Goal: Task Accomplishment & Management: Manage account settings

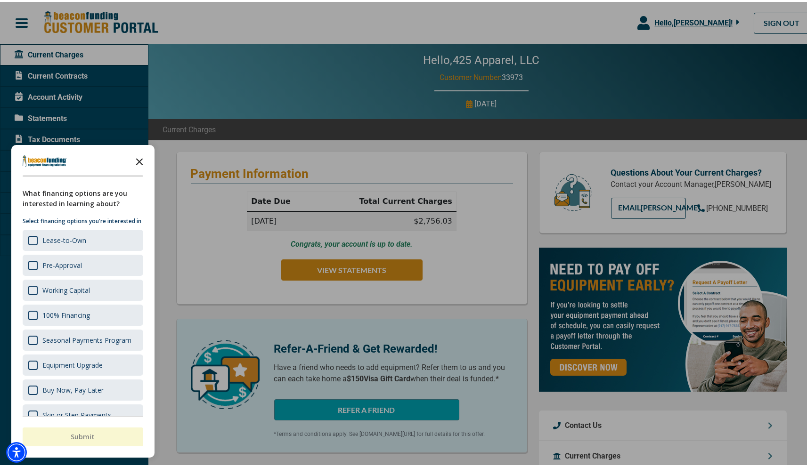
click at [137, 154] on icon "Close the survey" at bounding box center [139, 159] width 19 height 19
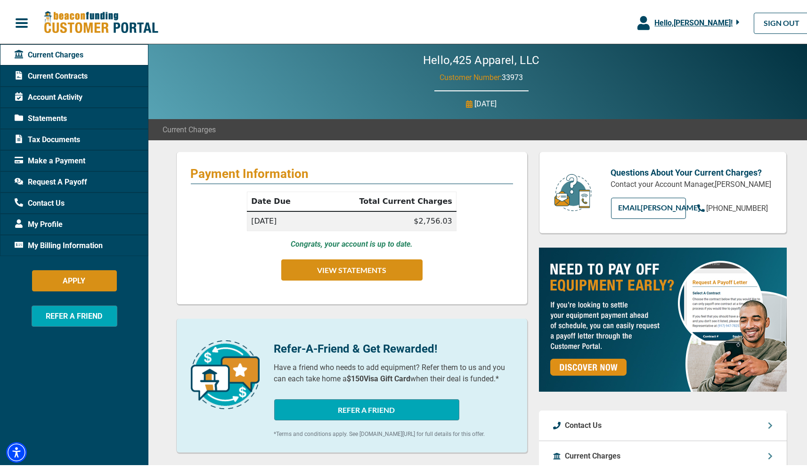
click at [73, 159] on span "Make a Payment" at bounding box center [50, 159] width 71 height 11
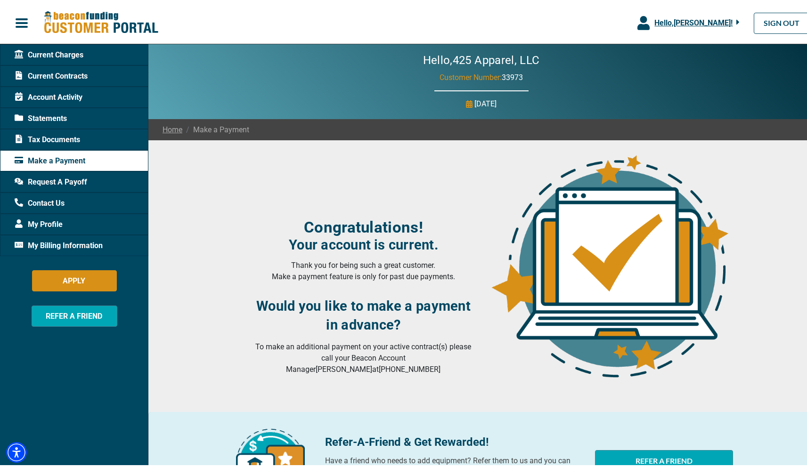
click at [84, 56] on div "Current Charges" at bounding box center [74, 52] width 148 height 21
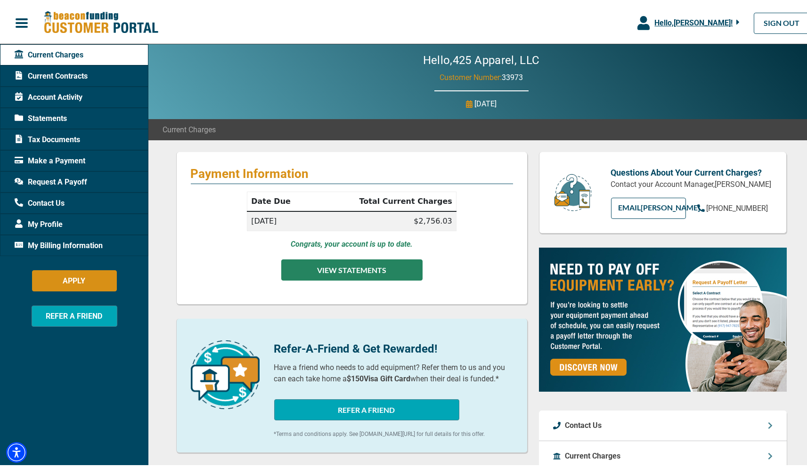
click at [343, 274] on button "VIEW STATEMENTS" at bounding box center [351, 268] width 141 height 21
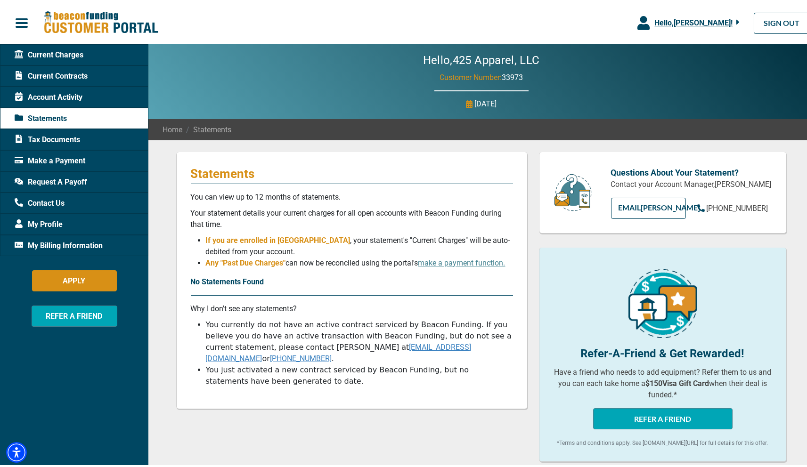
click at [71, 240] on span "My Billing Information" at bounding box center [59, 243] width 88 height 11
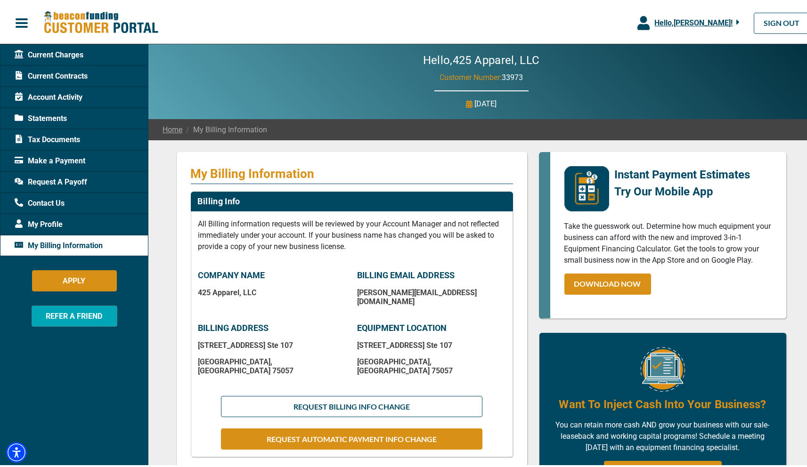
click at [53, 57] on span "Current Charges" at bounding box center [49, 53] width 69 height 11
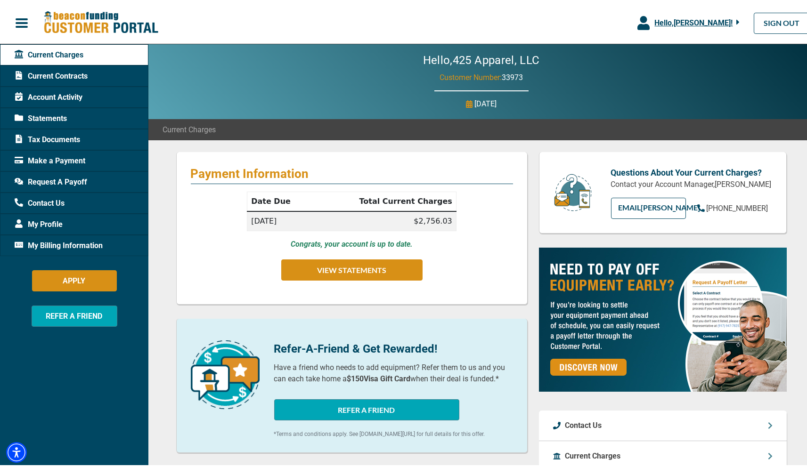
click at [20, 22] on span "button" at bounding box center [22, 21] width 14 height 14
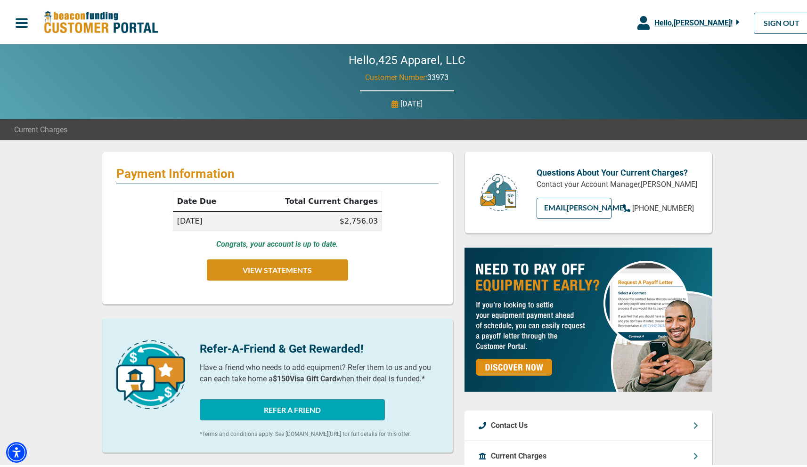
click at [20, 22] on span "button" at bounding box center [22, 21] width 14 height 14
